Goal: Task Accomplishment & Management: Use online tool/utility

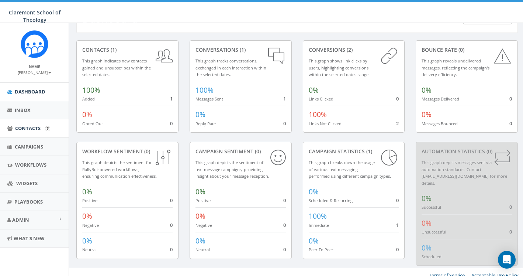
scroll to position [24, 0]
click at [27, 131] on span "Contacts" at bounding box center [27, 128] width 25 height 7
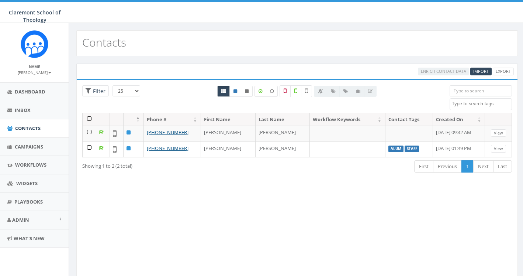
select select
click at [482, 71] on span "Import" at bounding box center [482, 71] width 16 height 6
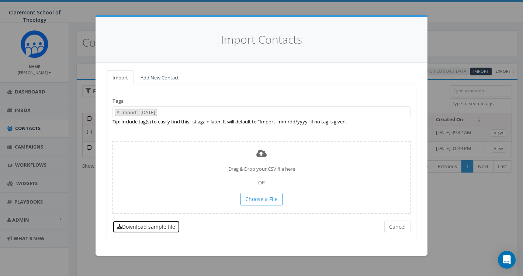
click at [149, 230] on link "Download sample file" at bounding box center [147, 226] width 68 height 13
